Goal: Use online tool/utility: Utilize a website feature to perform a specific function

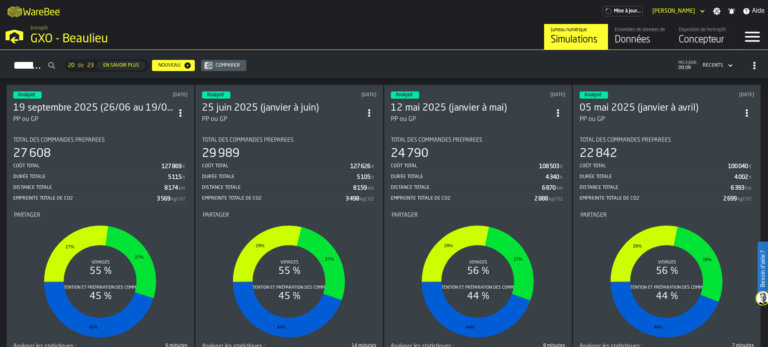
click at [628, 42] on div "Données" at bounding box center [639, 40] width 51 height 13
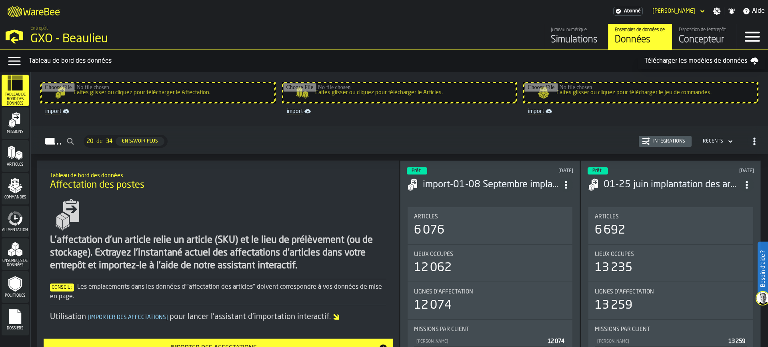
click at [64, 37] on div "GXO - Beaulieu" at bounding box center [138, 39] width 216 height 14
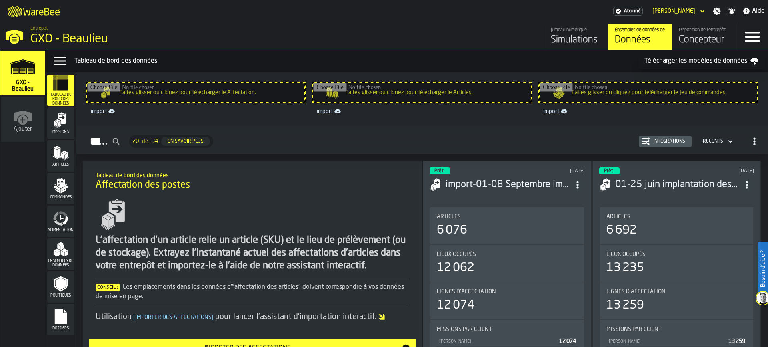
click at [64, 36] on div "GXO - Beaulieu" at bounding box center [138, 39] width 216 height 14
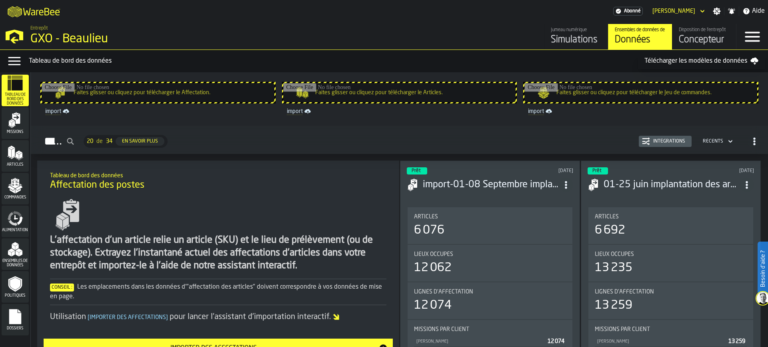
click at [573, 40] on div "Simulations" at bounding box center [576, 40] width 51 height 13
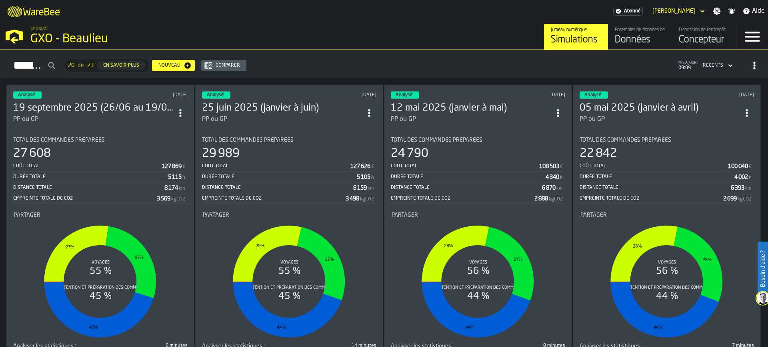
click at [40, 111] on h3 "19 septembre 2025 (26/06 au 19/09)" at bounding box center [93, 108] width 160 height 13
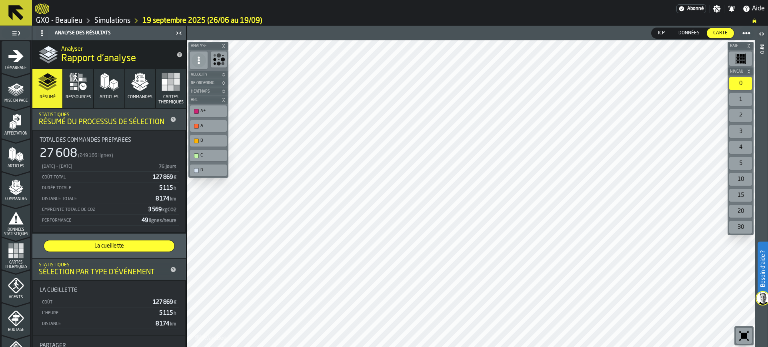
click at [211, 175] on div "D" at bounding box center [208, 171] width 37 height 12
click at [207, 157] on div "C" at bounding box center [212, 155] width 24 height 5
click at [203, 170] on div "D" at bounding box center [212, 170] width 24 height 5
click at [208, 137] on div "B" at bounding box center [208, 141] width 34 height 8
click at [203, 128] on div "A" at bounding box center [212, 126] width 24 height 5
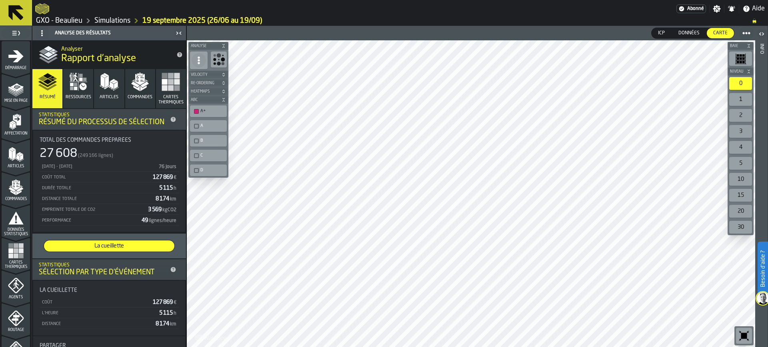
click at [213, 175] on div "D" at bounding box center [208, 171] width 37 height 12
click at [198, 169] on div "button-toolbar-undefined" at bounding box center [196, 170] width 5 height 5
click at [691, 35] on span "Données" at bounding box center [689, 33] width 28 height 7
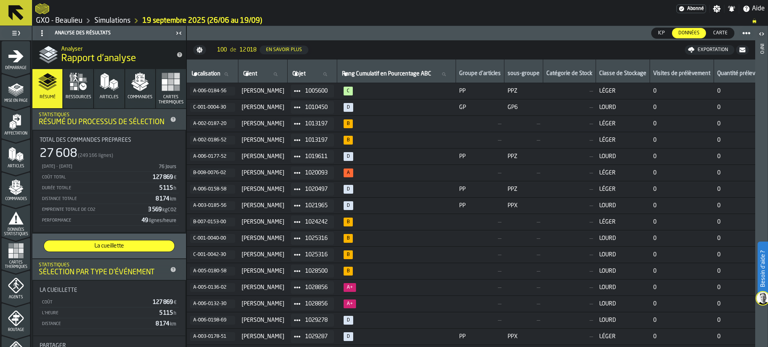
click at [704, 50] on div "Exportation" at bounding box center [712, 50] width 37 height 6
click at [719, 30] on span "Carte" at bounding box center [720, 33] width 21 height 7
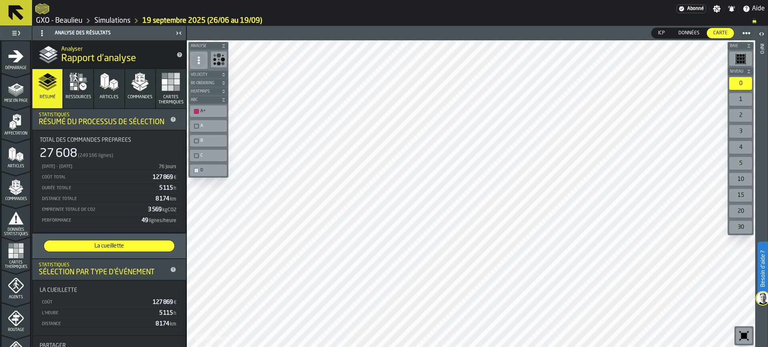
click at [742, 334] on icon "button-toolbar-undefined" at bounding box center [744, 336] width 6 height 6
click at [744, 336] on icon "button-toolbar-undefined" at bounding box center [744, 336] width 6 height 6
